Goal: Transaction & Acquisition: Purchase product/service

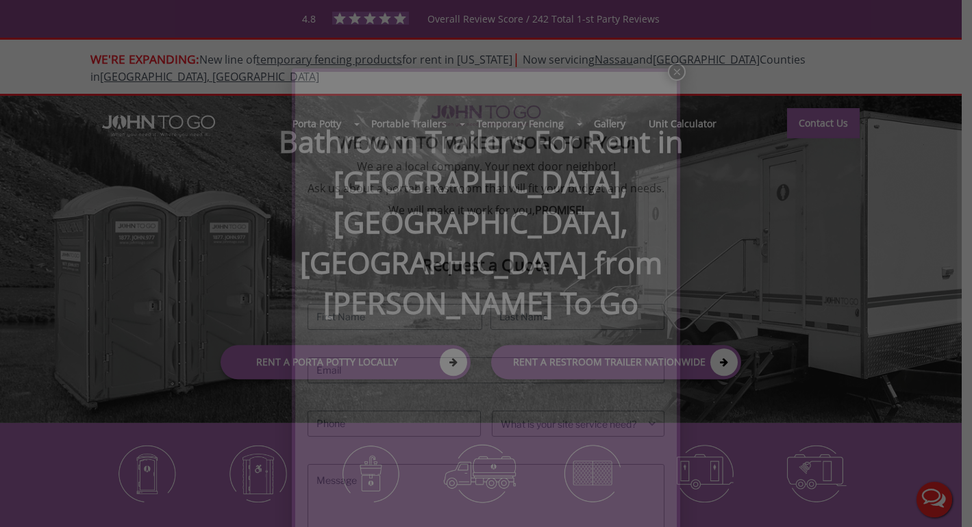
scroll to position [105, 0]
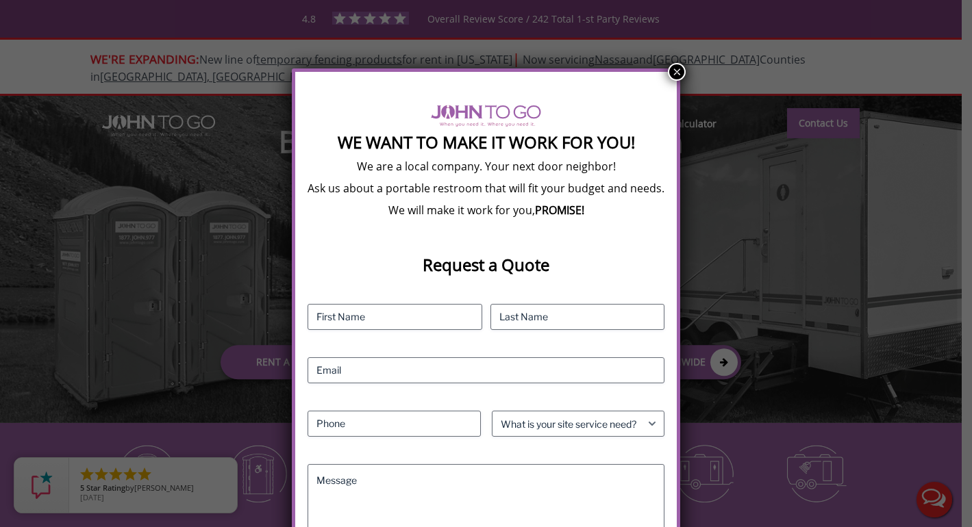
click at [679, 66] on button "×" at bounding box center [677, 72] width 18 height 18
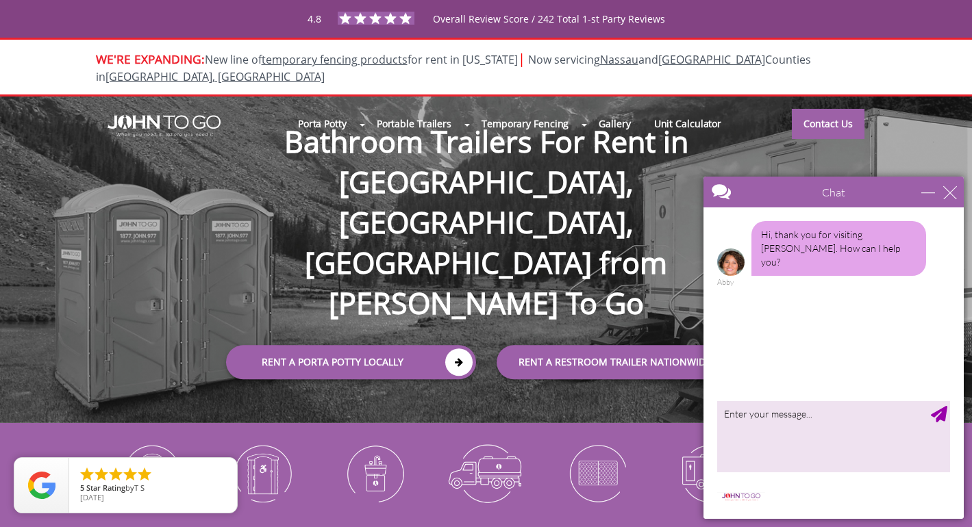
click at [950, 199] on div "Chat" at bounding box center [833, 192] width 260 height 31
click at [950, 195] on div "close" at bounding box center [950, 193] width 14 height 14
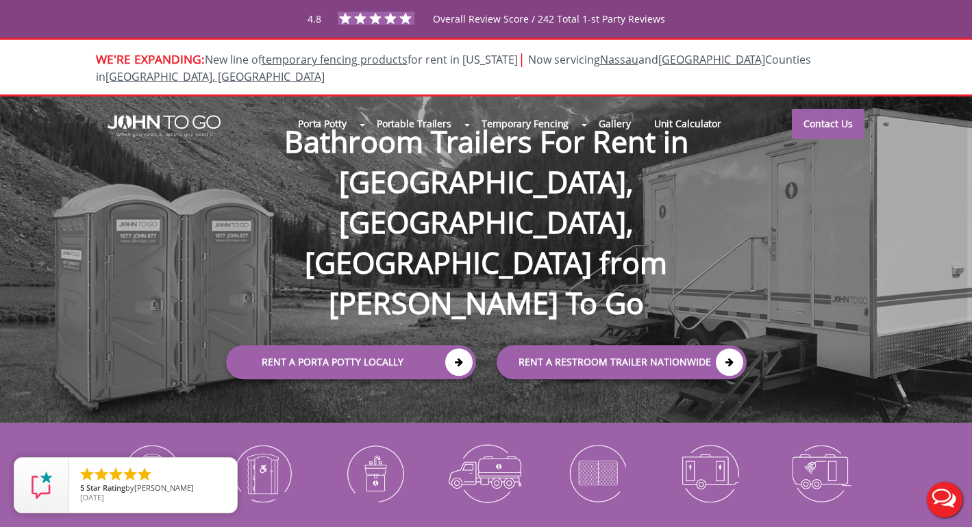
scroll to position [0, 0]
click at [682, 108] on div at bounding box center [486, 263] width 972 height 527
click at [616, 108] on link "Gallery" at bounding box center [614, 122] width 55 height 29
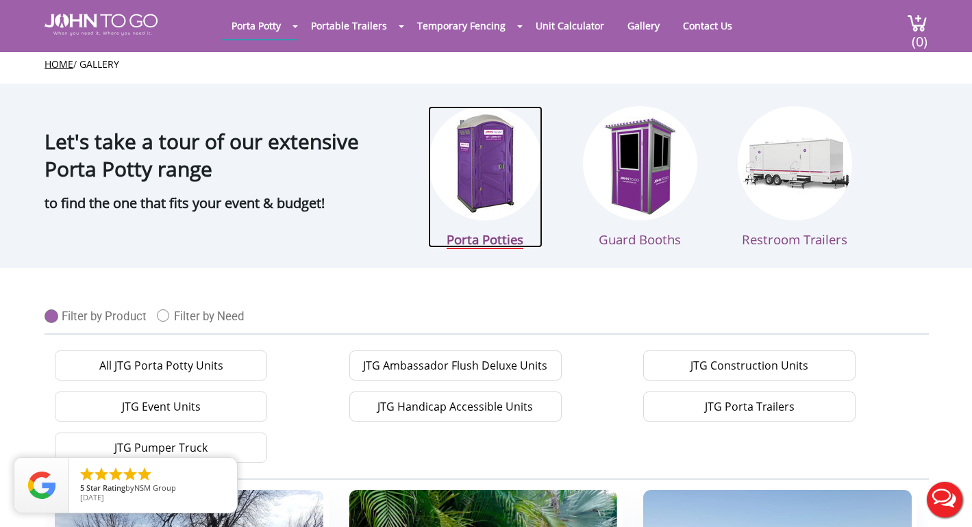
click at [468, 190] on img at bounding box center [485, 163] width 114 height 114
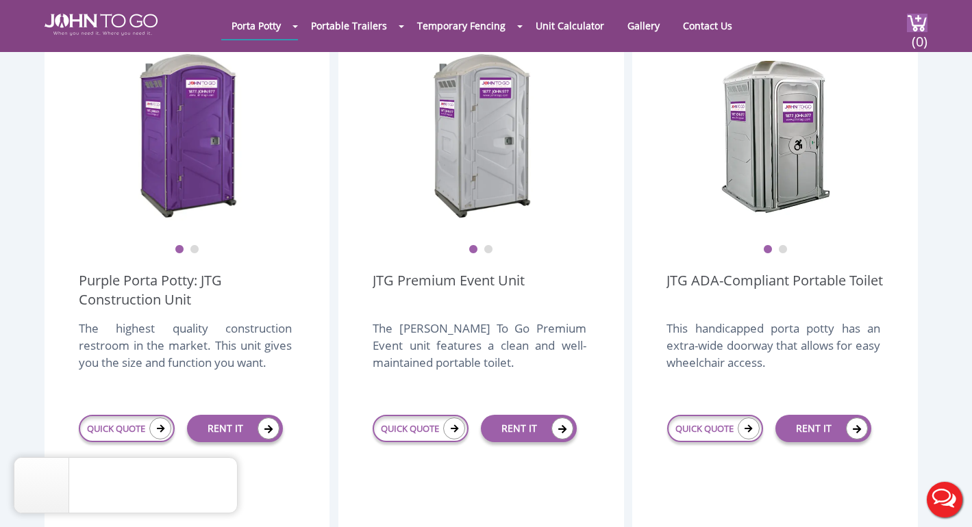
scroll to position [427, 0]
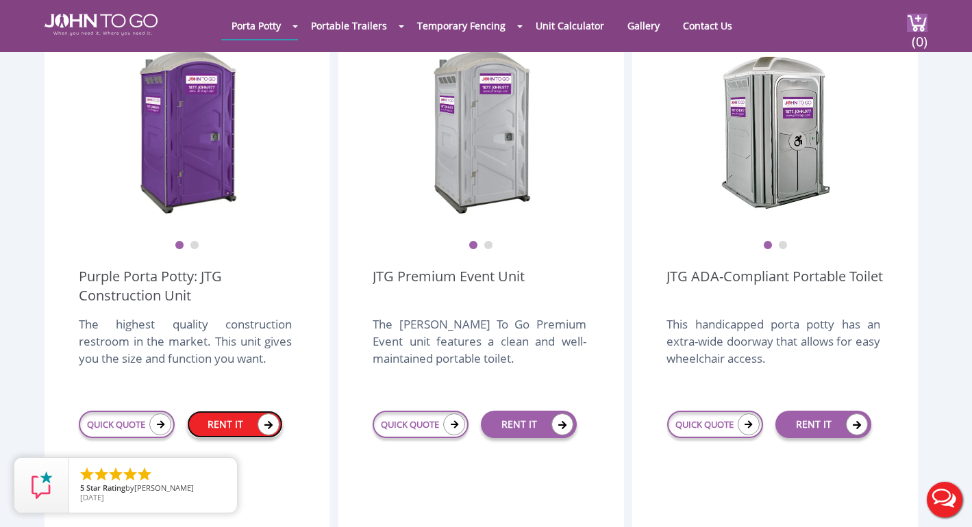
click at [232, 411] on link "RENT IT" at bounding box center [235, 424] width 96 height 27
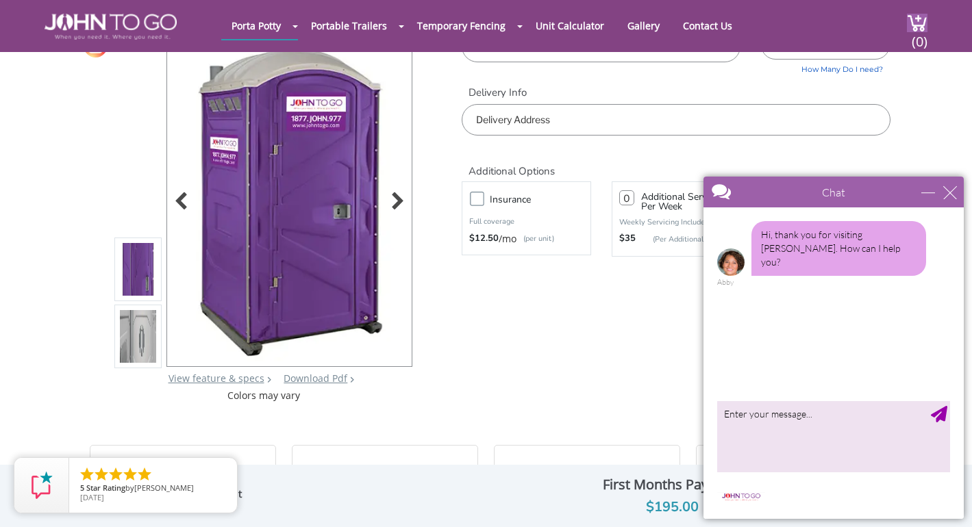
scroll to position [83, 0]
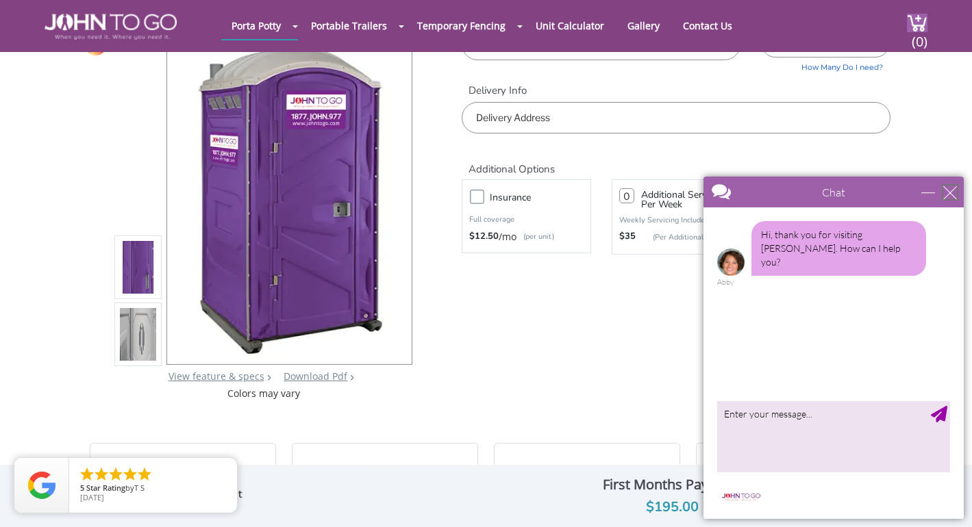
click at [949, 190] on div "close" at bounding box center [950, 193] width 14 height 14
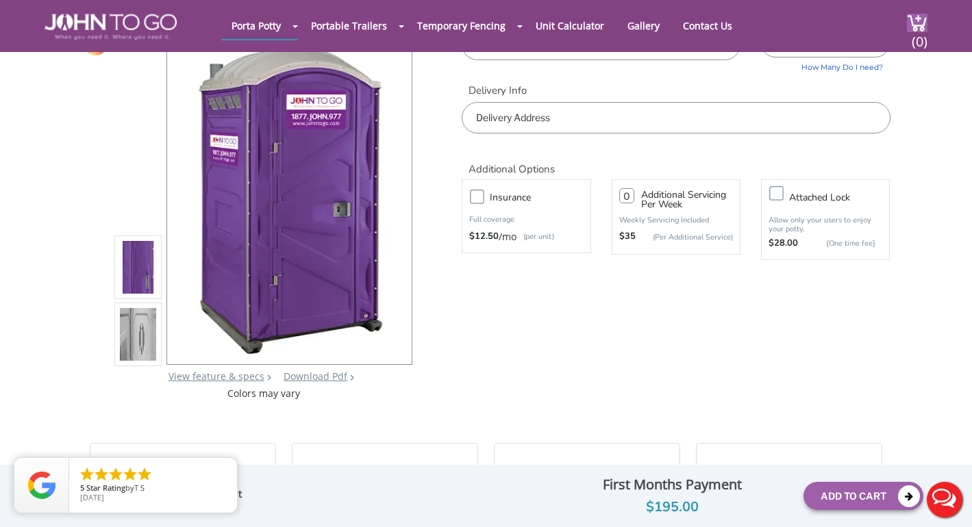
scroll to position [0, 0]
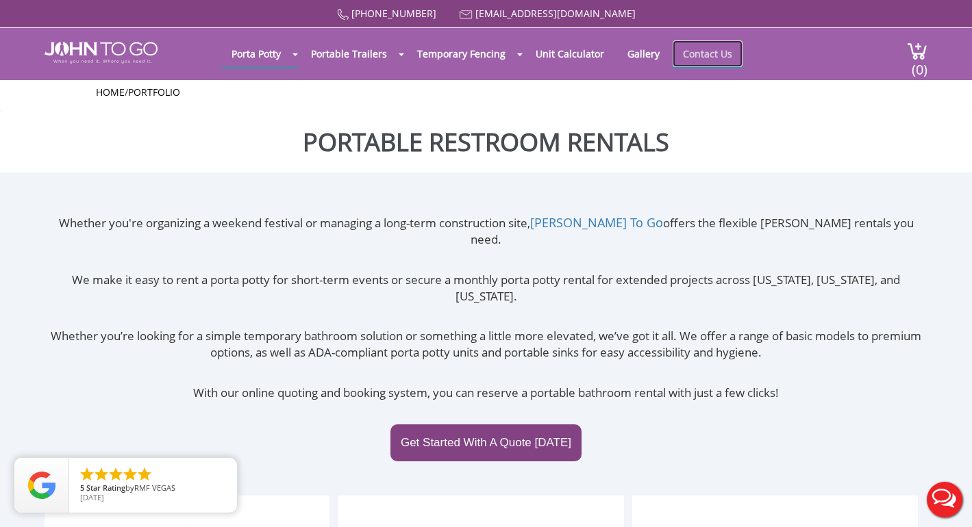
click at [699, 49] on link "Contact Us" at bounding box center [708, 53] width 70 height 27
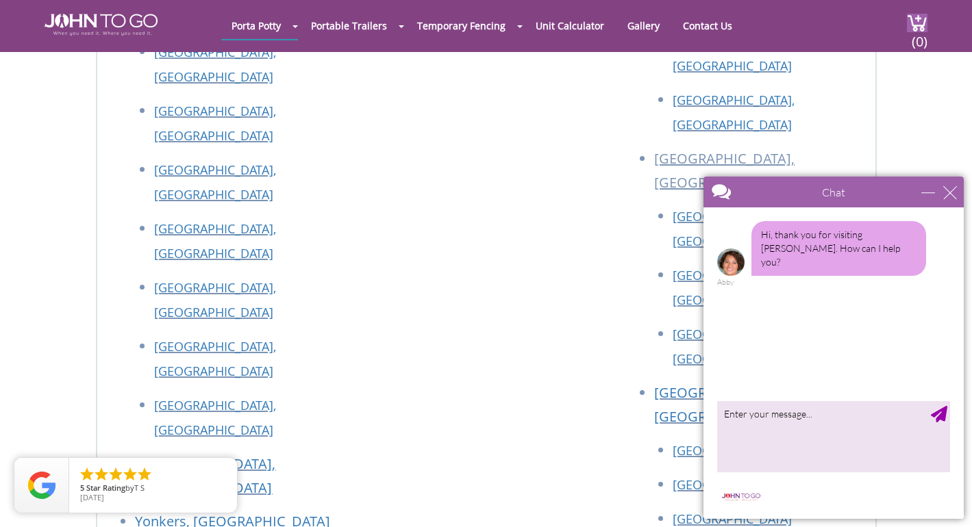
scroll to position [2579, 0]
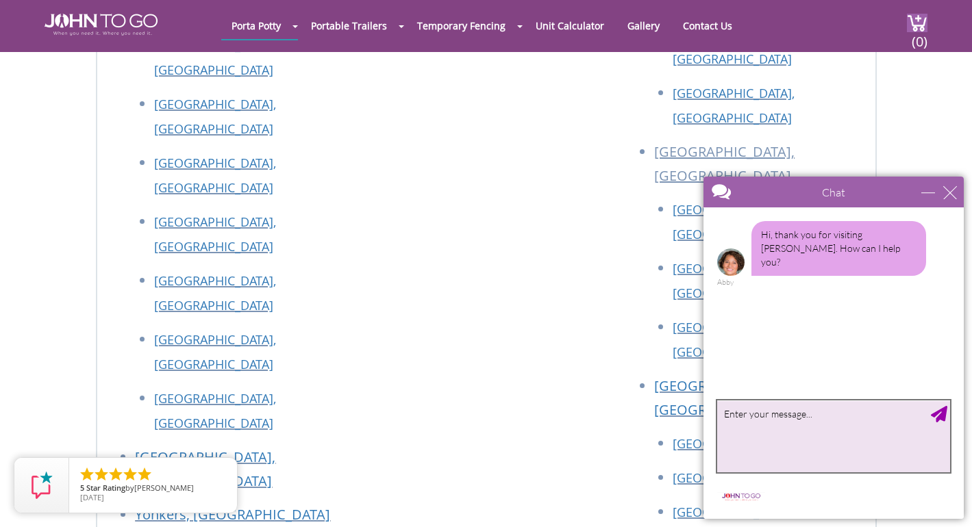
click at [792, 443] on textarea "type your message" at bounding box center [833, 437] width 233 height 72
type textarea "I want to rent two porta potties for an event on Sept 29 in newark nj"
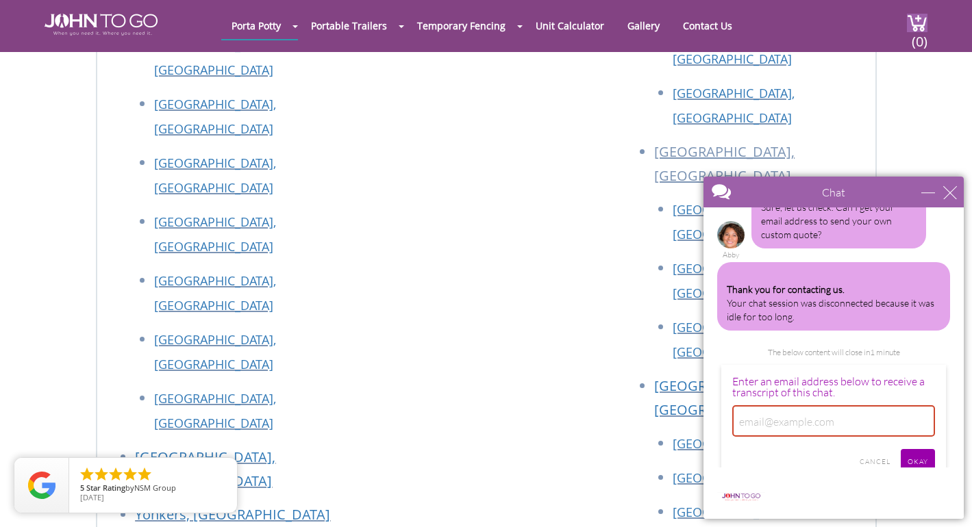
scroll to position [182, 0]
click at [951, 195] on div "close" at bounding box center [950, 193] width 14 height 14
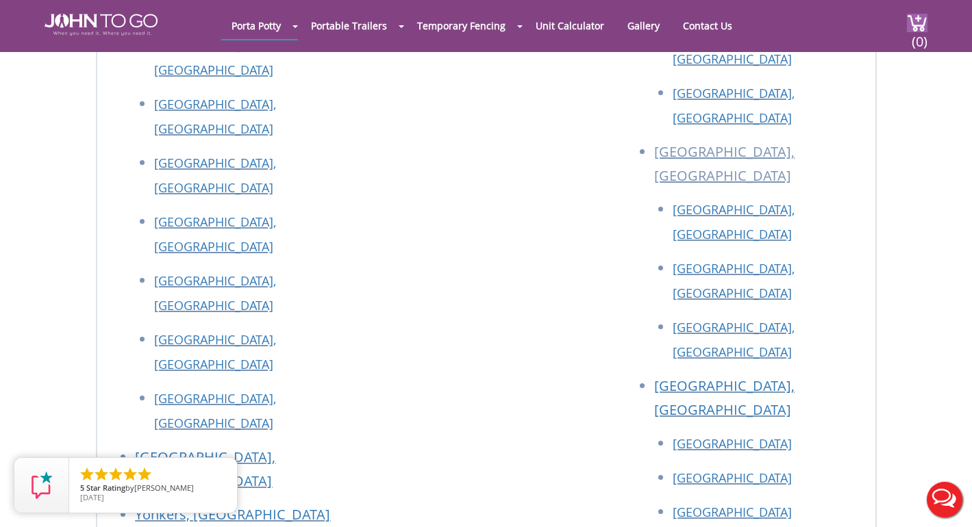
scroll to position [0, 0]
